Goal: Task Accomplishment & Management: Use online tool/utility

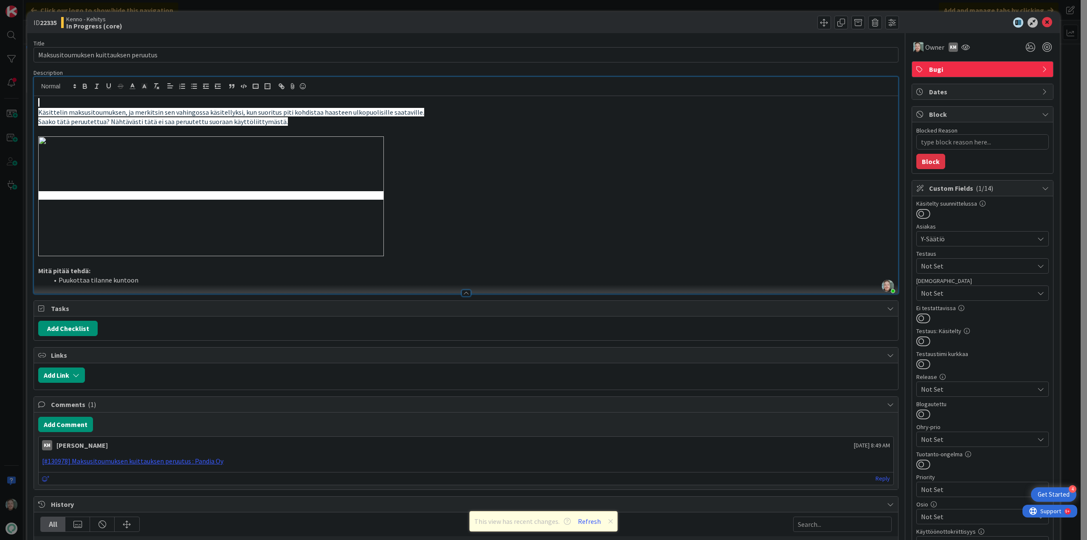
scroll to position [297, 0]
click at [308, 25] on div "Kenno - Kehitys In Progress (core)" at bounding box center [262, 23] width 403 height 14
click at [1044, 22] on icon at bounding box center [1047, 22] width 10 height 10
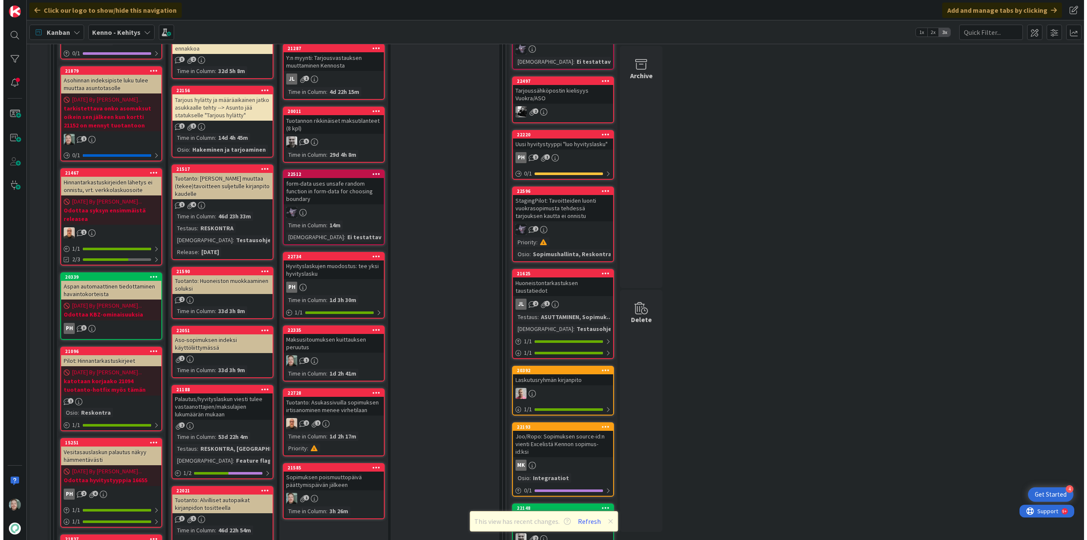
scroll to position [255, 0]
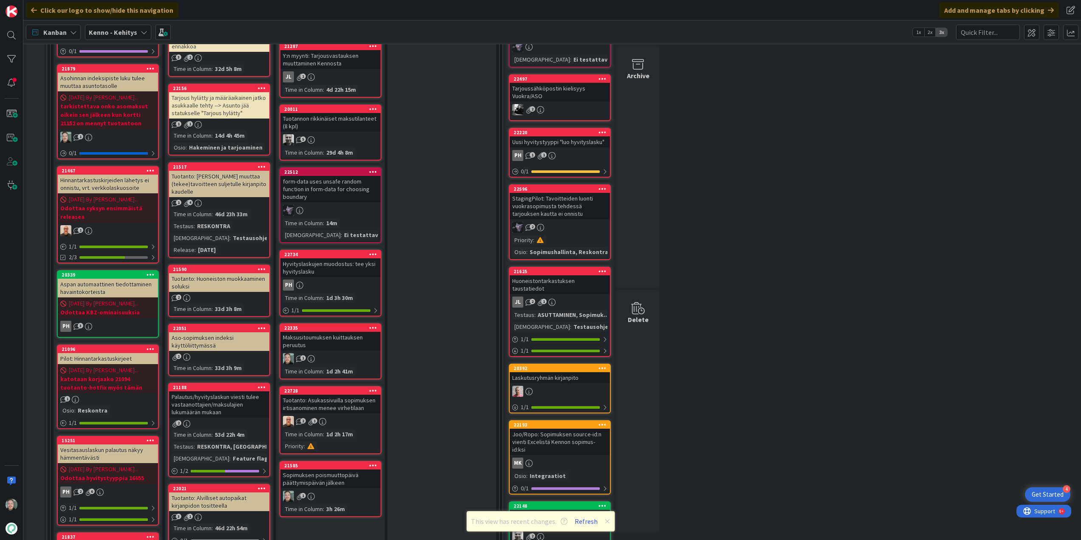
click at [345, 339] on div "Maksusitoumuksen kuittauksen peruutus" at bounding box center [330, 341] width 100 height 19
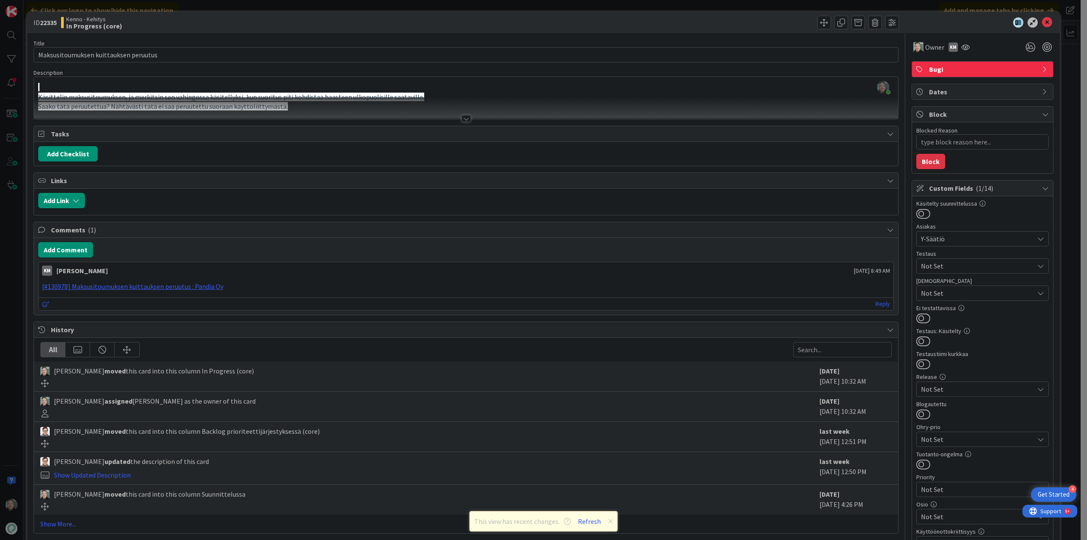
click at [462, 118] on div at bounding box center [466, 118] width 9 height 7
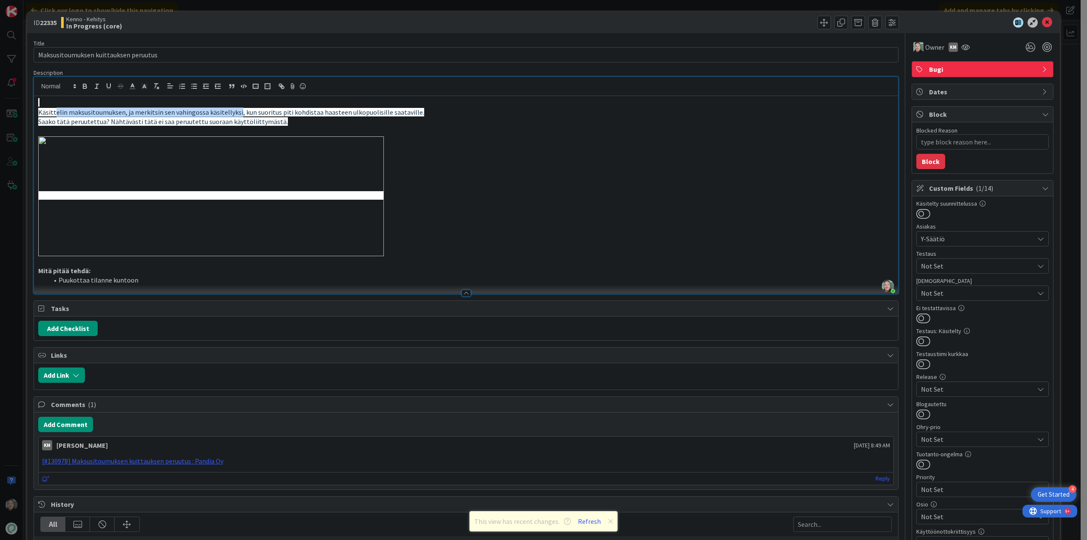
drag, startPoint x: 54, startPoint y: 114, endPoint x: 234, endPoint y: 114, distance: 180.9
click at [234, 114] on span "Käsittelin maksusitoumuksen, ja merkitsin sen vahingossa käsitellyksi, kun suor…" at bounding box center [231, 112] width 386 height 8
click at [303, 127] on p at bounding box center [466, 132] width 856 height 10
drag, startPoint x: 37, startPoint y: 123, endPoint x: 279, endPoint y: 122, distance: 242.1
click at [279, 122] on div "Käsittelin maksusitoumuksen, ja merkitsin sen vahingossa käsitellyksi, kun suor…" at bounding box center [466, 194] width 864 height 197
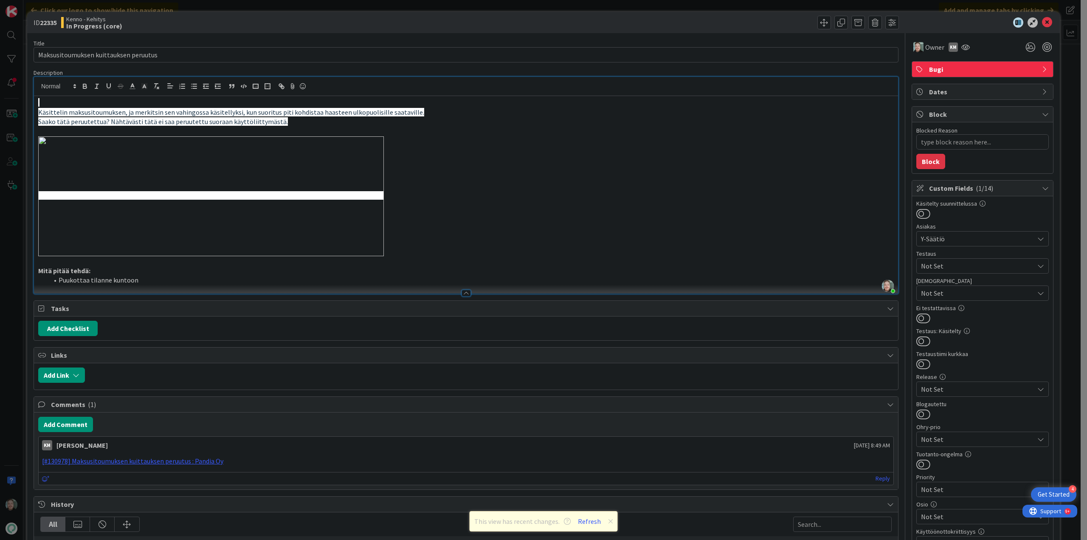
click at [307, 123] on p "Saako tätä peruutettua? Nähtävästi tätä ei saa peruutettu suoraan käyttöliittym…" at bounding box center [466, 122] width 856 height 10
click at [852, 22] on span at bounding box center [859, 23] width 14 height 14
click at [765, 91] on div at bounding box center [466, 86] width 864 height 19
click at [1042, 23] on icon at bounding box center [1047, 22] width 10 height 10
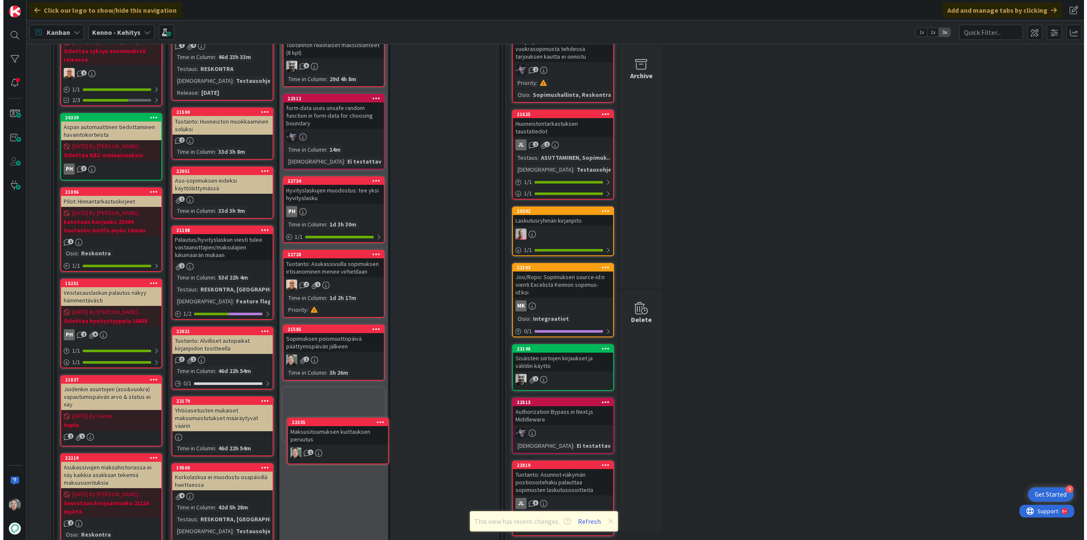
scroll to position [428, 0]
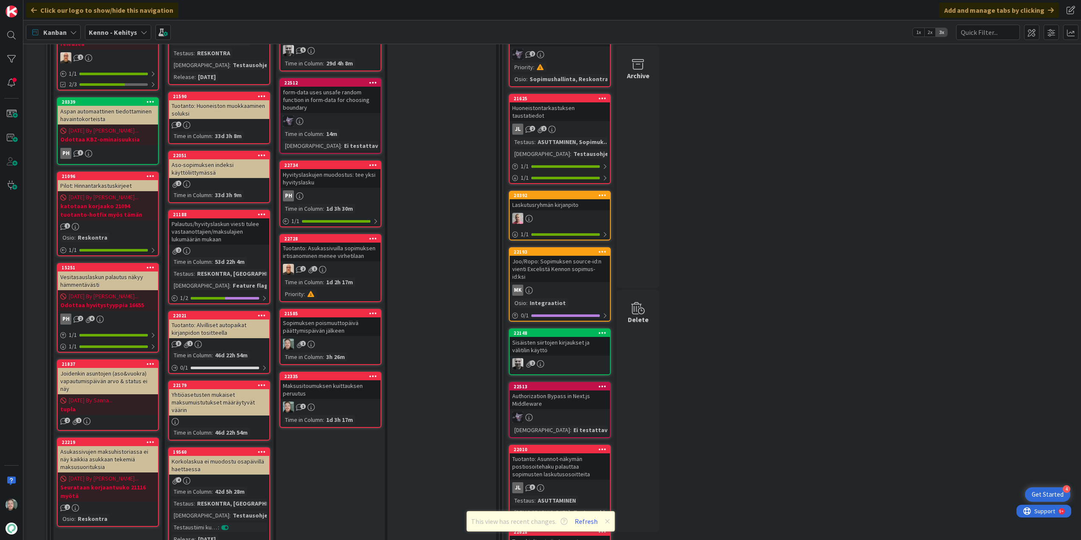
click at [336, 334] on div "Sopimuksen poismuuttopäivä päättymispäivän jälkeen" at bounding box center [330, 326] width 100 height 19
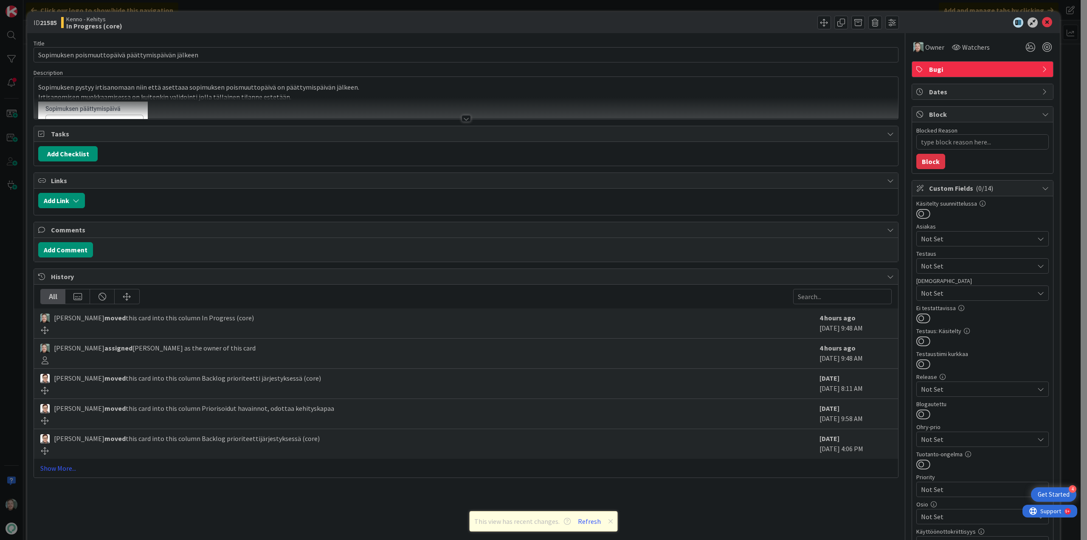
click at [466, 118] on div at bounding box center [466, 118] width 9 height 7
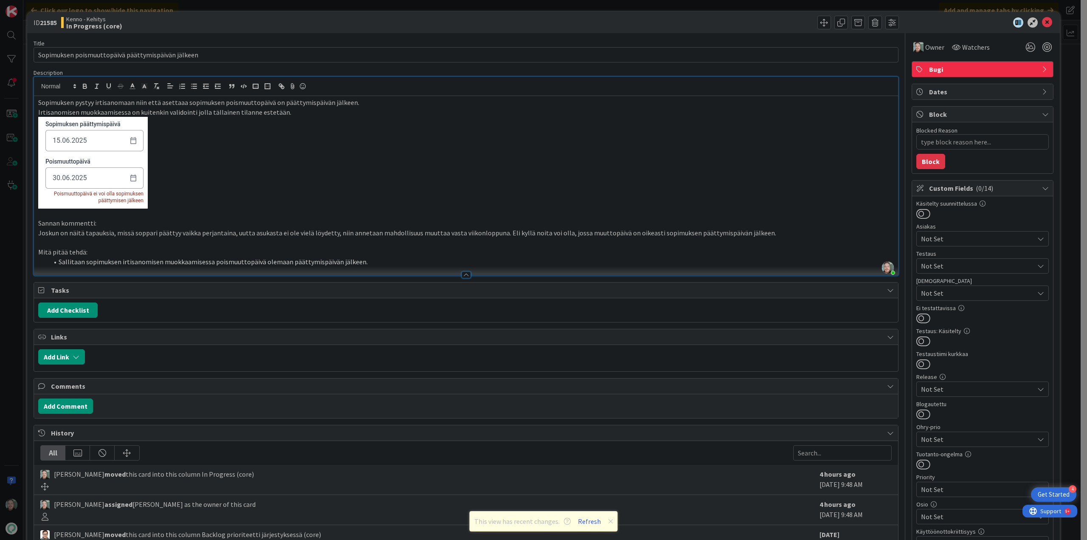
type textarea "x"
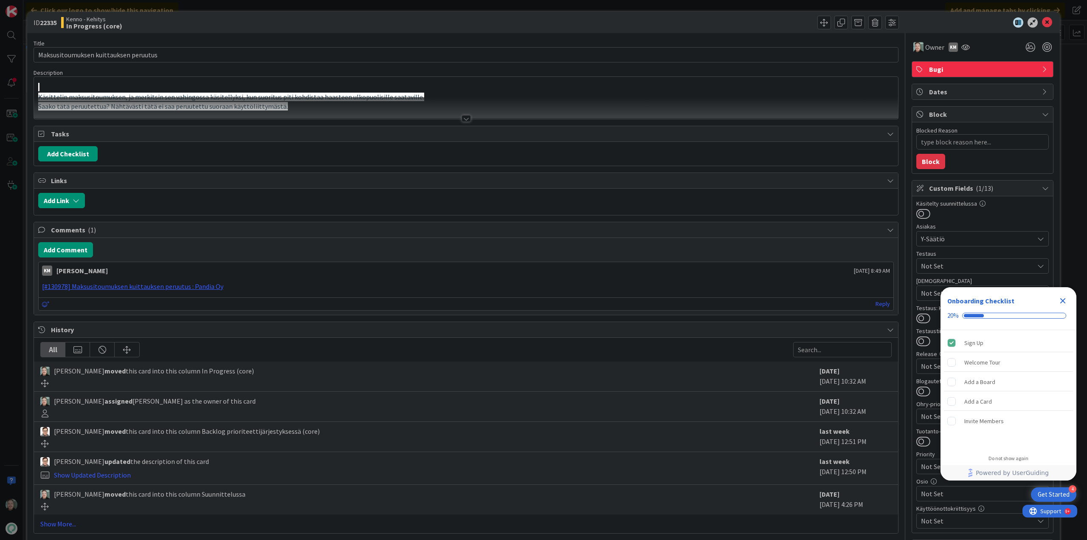
type textarea "x"
click at [1066, 295] on div "Close Checklist" at bounding box center [1063, 301] width 14 height 14
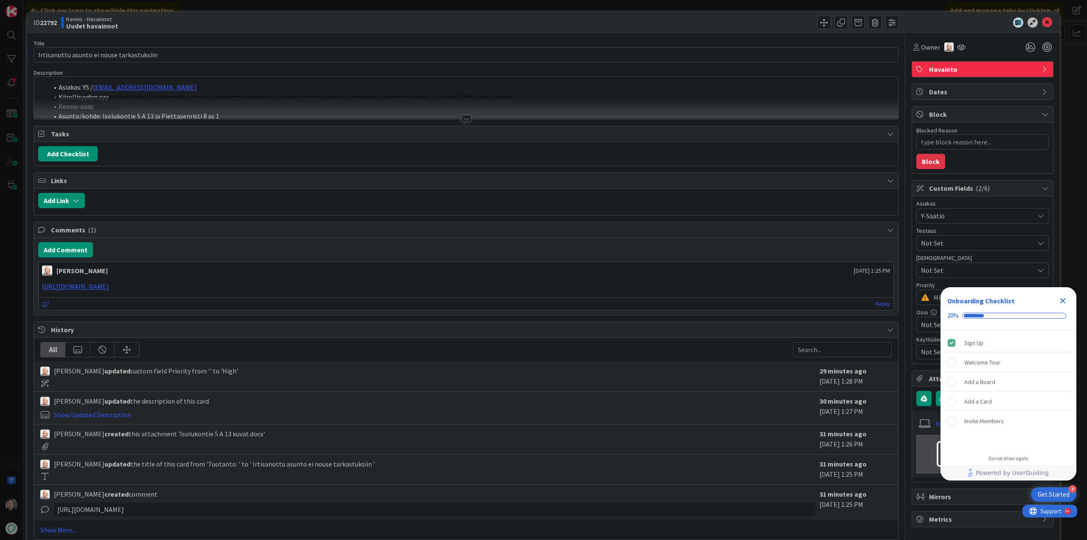
click at [463, 117] on div at bounding box center [466, 118] width 9 height 7
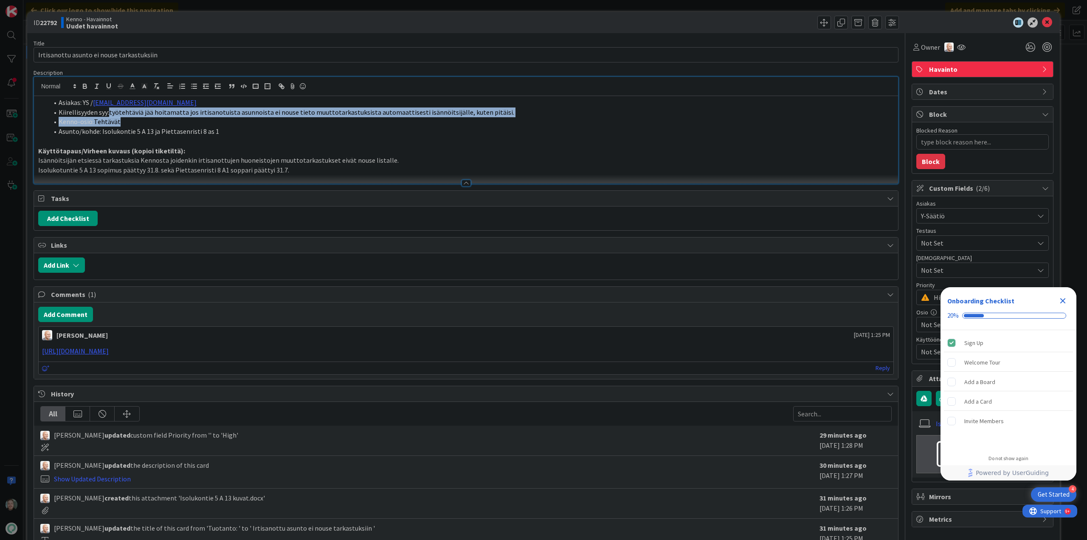
drag, startPoint x: 110, startPoint y: 112, endPoint x: 634, endPoint y: 119, distance: 524.6
click at [634, 119] on ol "Asiakas: YS / [PERSON_NAME][EMAIL_ADDRESS][DOMAIN_NAME] Kiirellisyyden syy: työ…" at bounding box center [466, 117] width 856 height 39
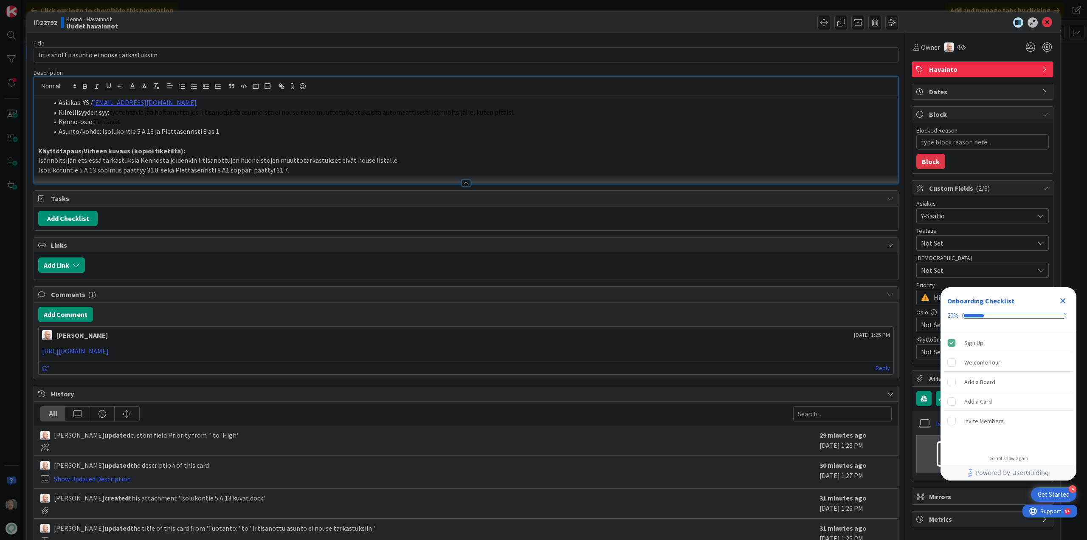
click at [316, 171] on p "Isolukotuntie 5 A 13 sopimus päättyy 31.8. sekä Piettasenristi 8 A1 soppari pää…" at bounding box center [466, 170] width 856 height 10
click at [921, 50] on span "Owner" at bounding box center [930, 47] width 19 height 10
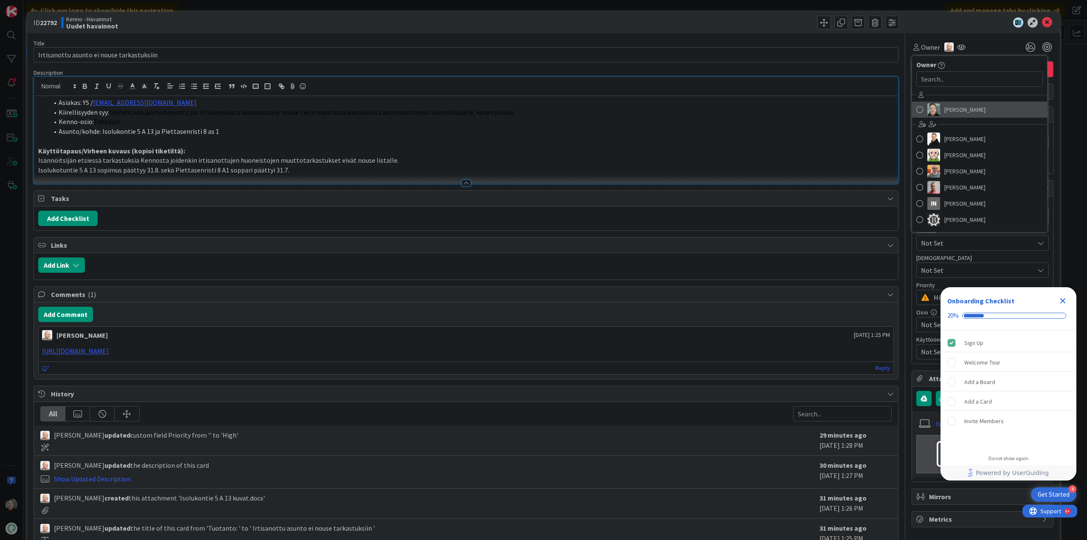
drag, startPoint x: 963, startPoint y: 112, endPoint x: 956, endPoint y: 110, distance: 7.1
click at [963, 112] on span "[PERSON_NAME]" at bounding box center [965, 109] width 41 height 13
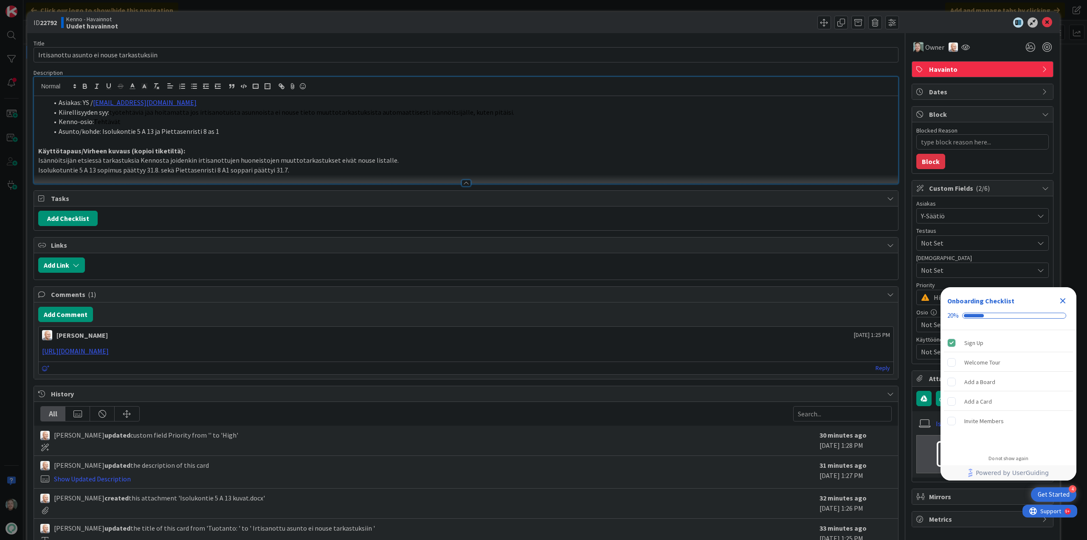
click at [1064, 301] on icon "Close Checklist" at bounding box center [1064, 301] width 6 height 6
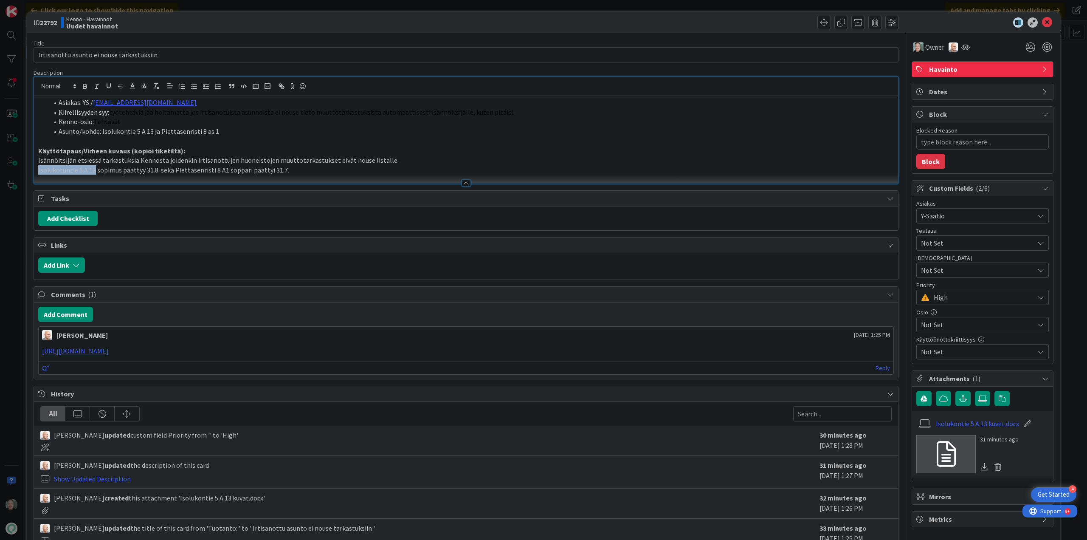
drag, startPoint x: 93, startPoint y: 170, endPoint x: 37, endPoint y: 171, distance: 55.7
click at [37, 171] on div "Asiakas: YS / [PERSON_NAME][EMAIL_ADDRESS][DOMAIN_NAME] Kiirellisyyden syy: työ…" at bounding box center [466, 139] width 864 height 87
copy p "Isolukotuntie 5 A 13"
type textarea "x"
